Goal: Navigation & Orientation: Find specific page/section

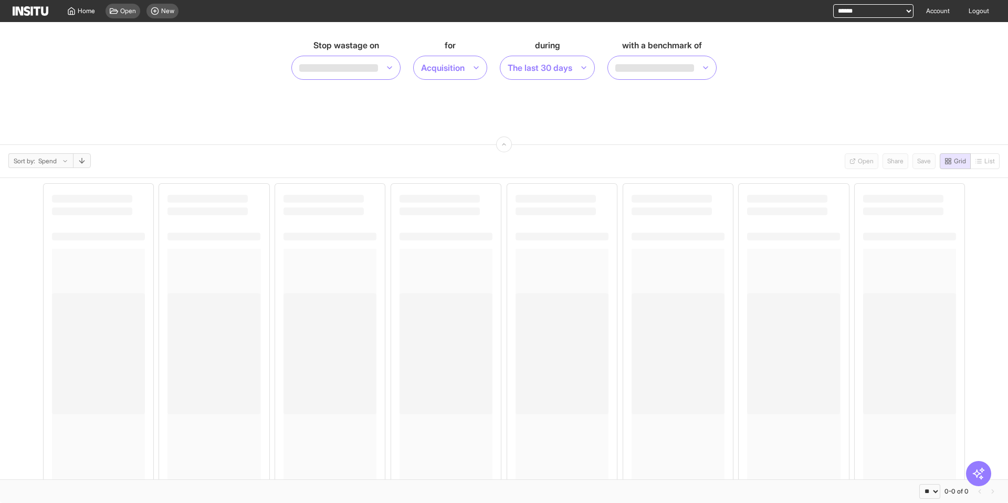
select select "**"
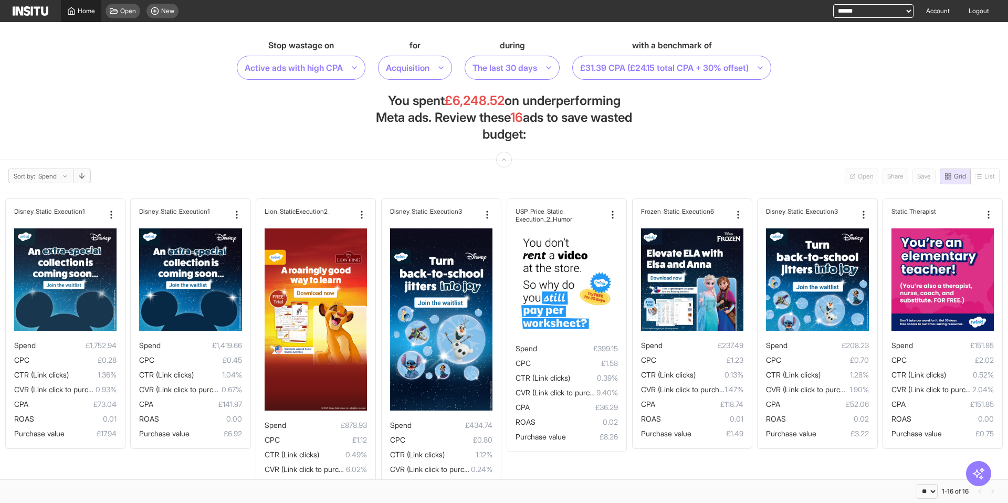
click at [82, 15] on span "Home" at bounding box center [86, 11] width 17 height 8
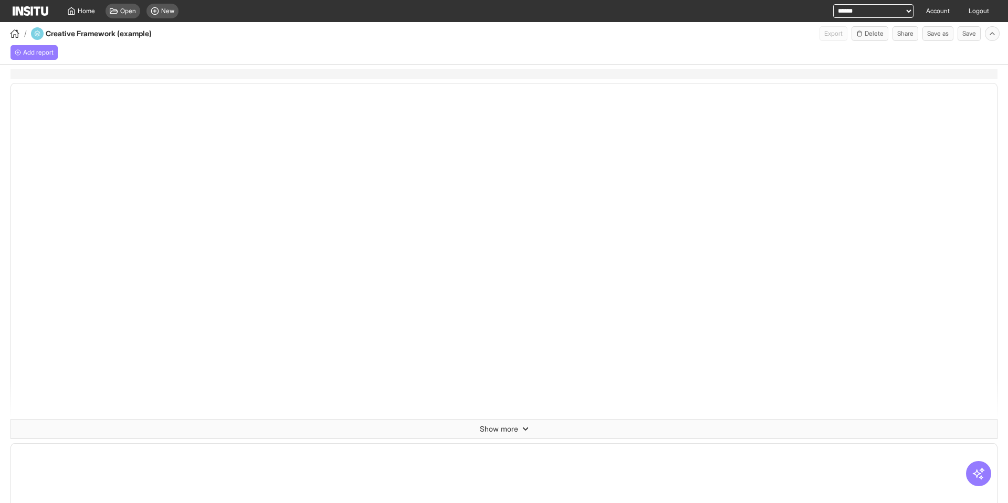
select select "**"
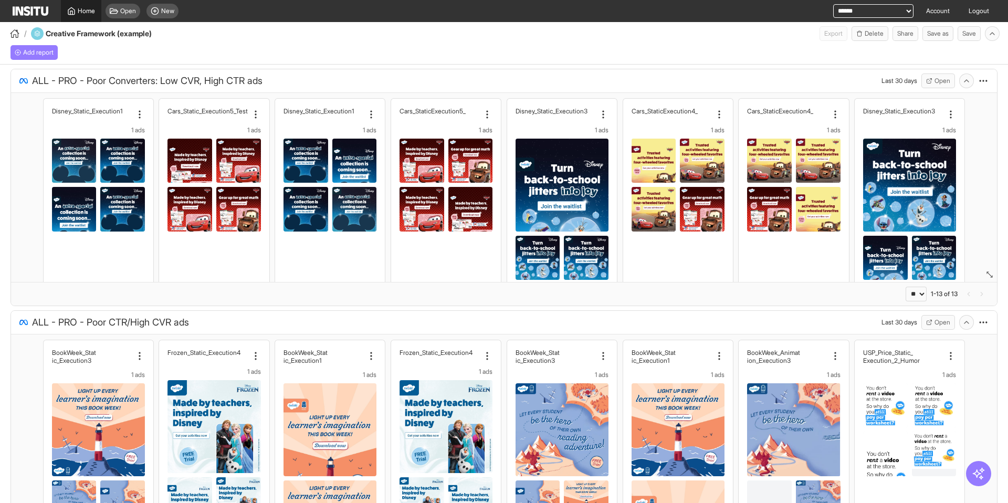
click at [74, 9] on icon at bounding box center [71, 10] width 6 height 7
